Goal: Task Accomplishment & Management: Manage account settings

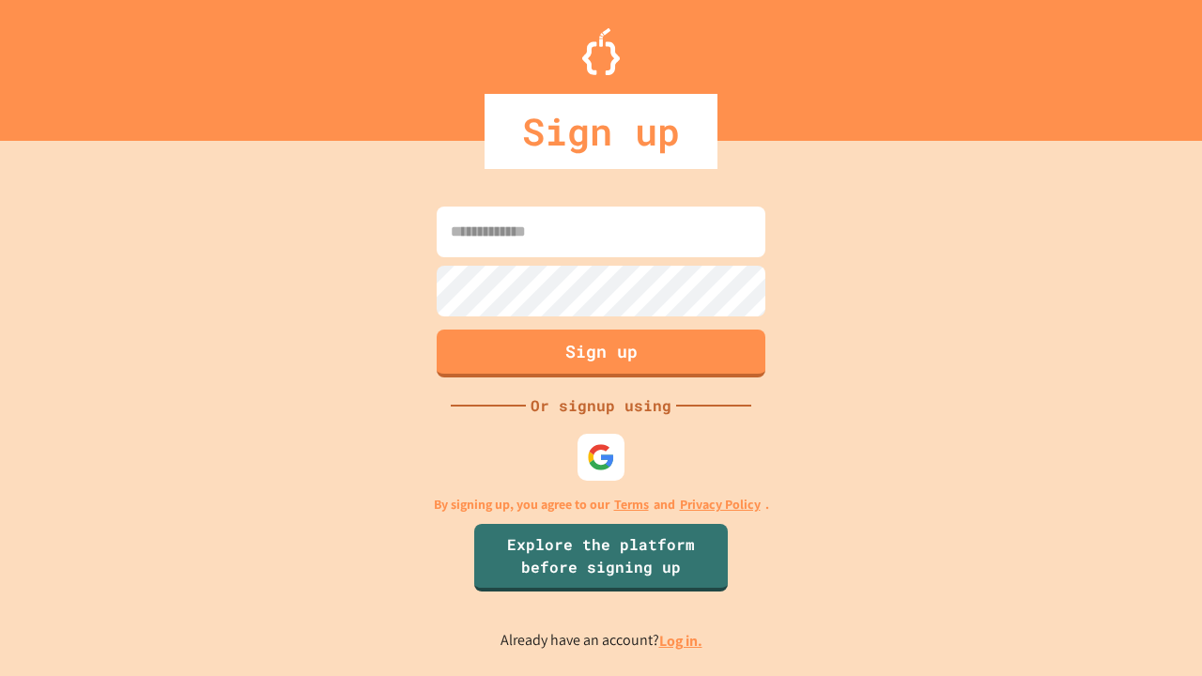
click at [682, 641] on link "Log in." at bounding box center [680, 641] width 43 height 20
